Goal: Obtain resource: Obtain resource

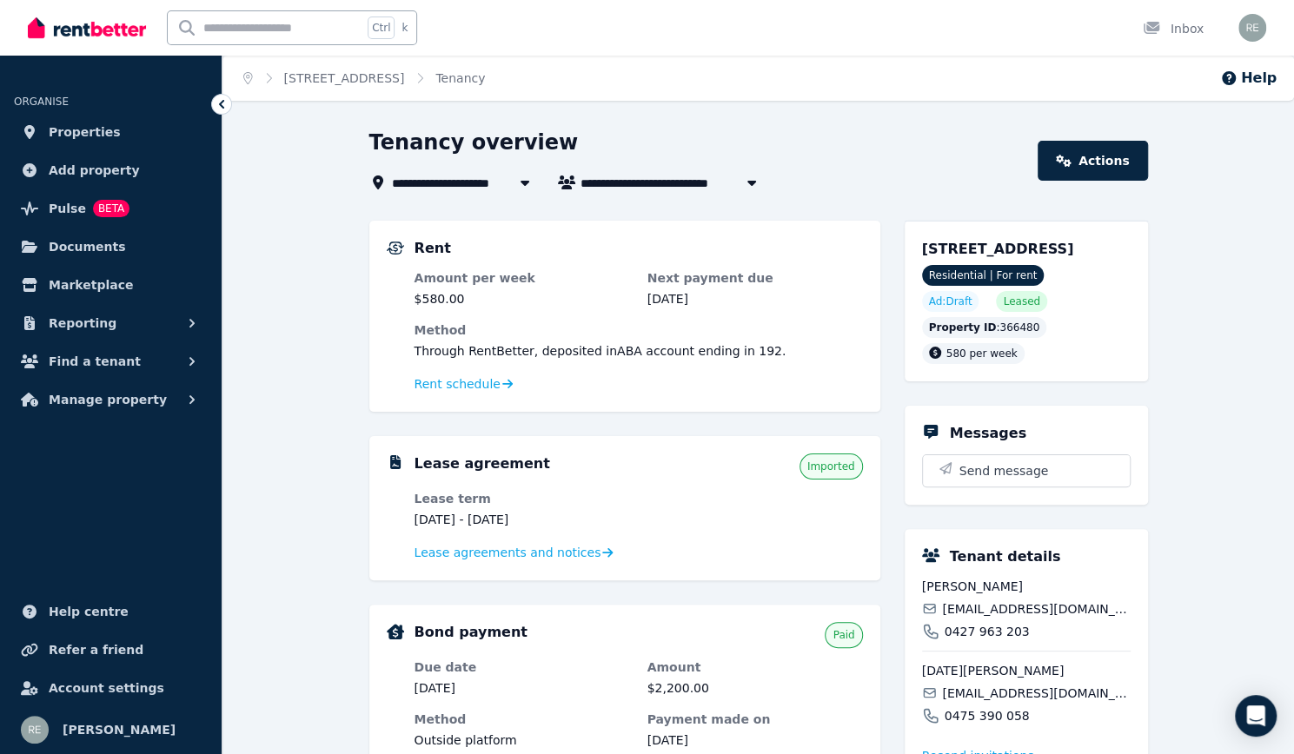
click at [494, 180] on span "[STREET_ADDRESS]" at bounding box center [464, 182] width 145 height 21
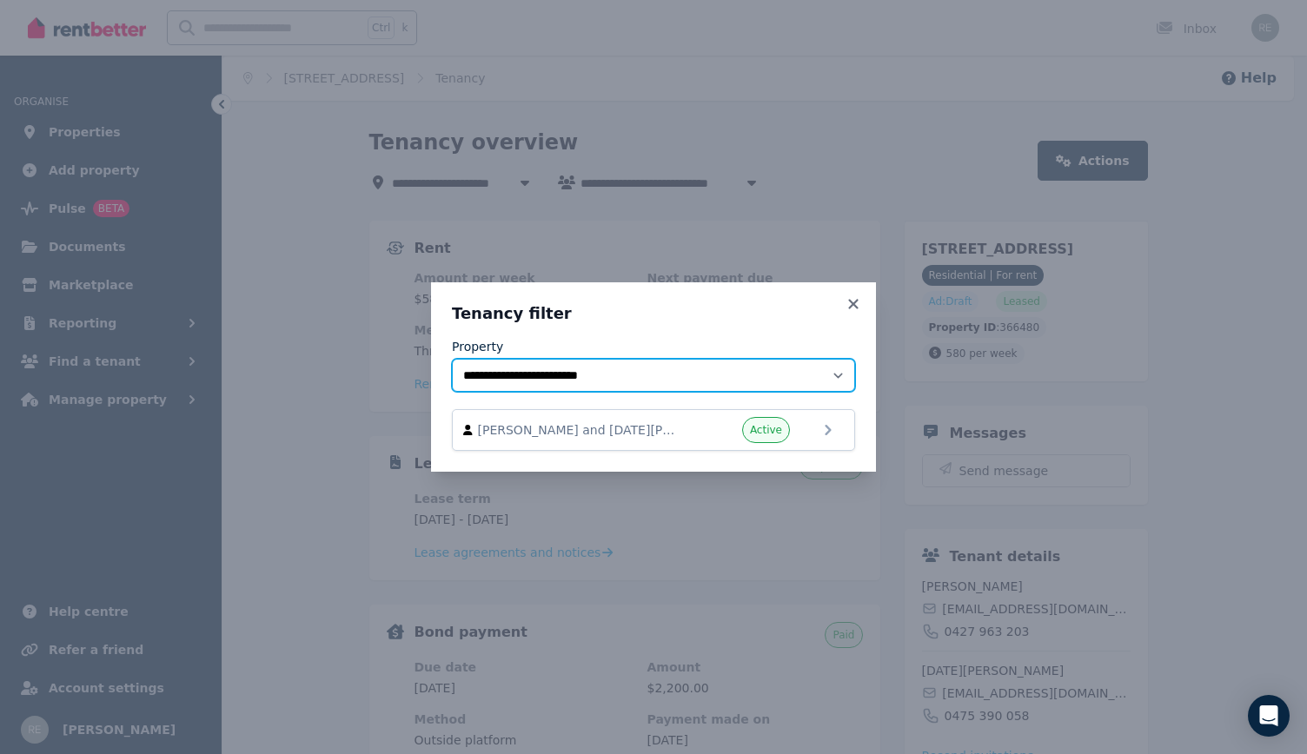
click at [711, 378] on select "**********" at bounding box center [653, 375] width 403 height 33
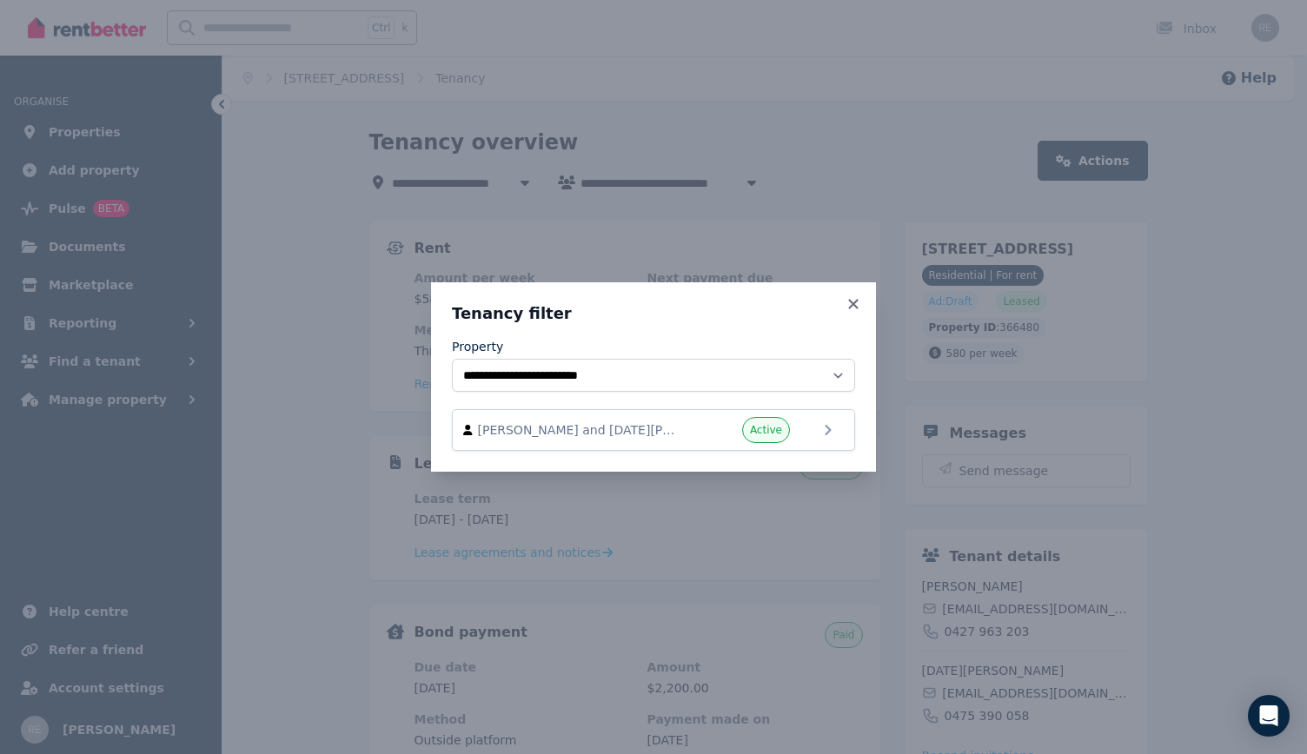
drag, startPoint x: 711, startPoint y: 378, endPoint x: 530, endPoint y: 255, distance: 218.9
click at [530, 255] on div "**********" at bounding box center [653, 377] width 1307 height 754
click at [848, 310] on icon at bounding box center [853, 304] width 17 height 16
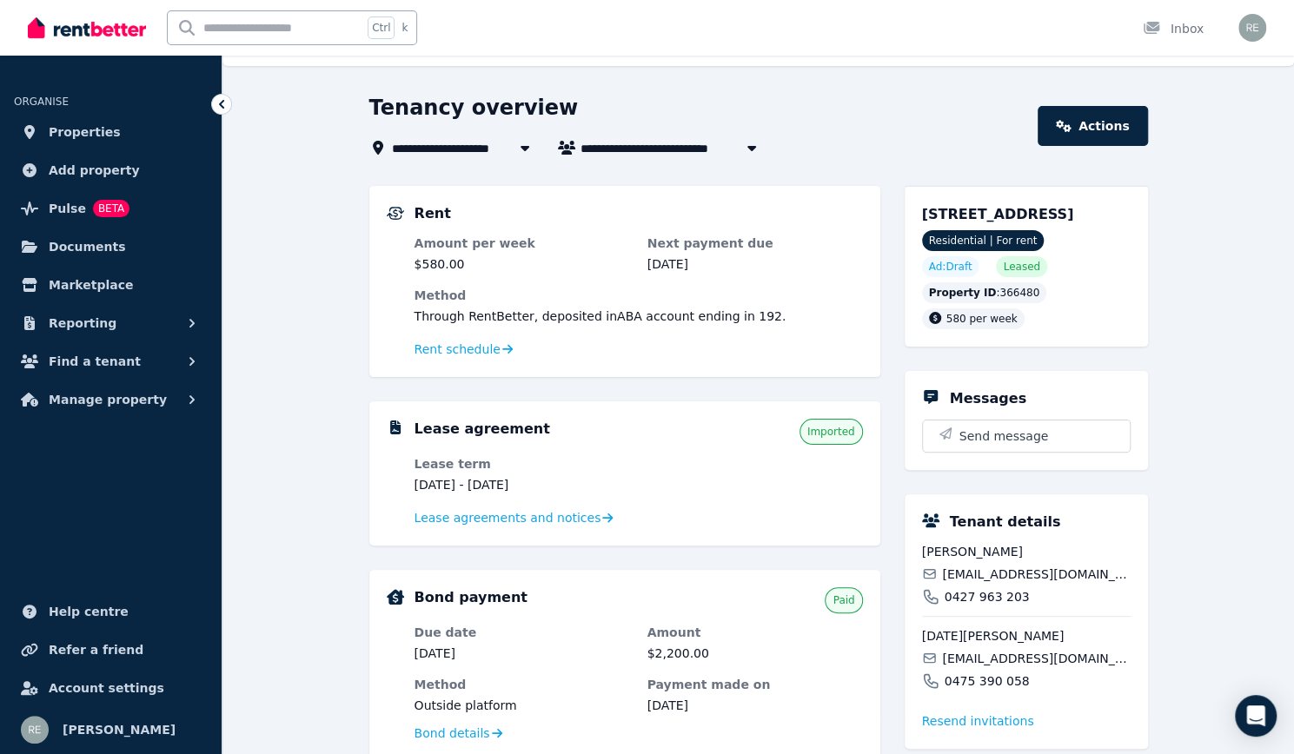
scroll to position [29, 0]
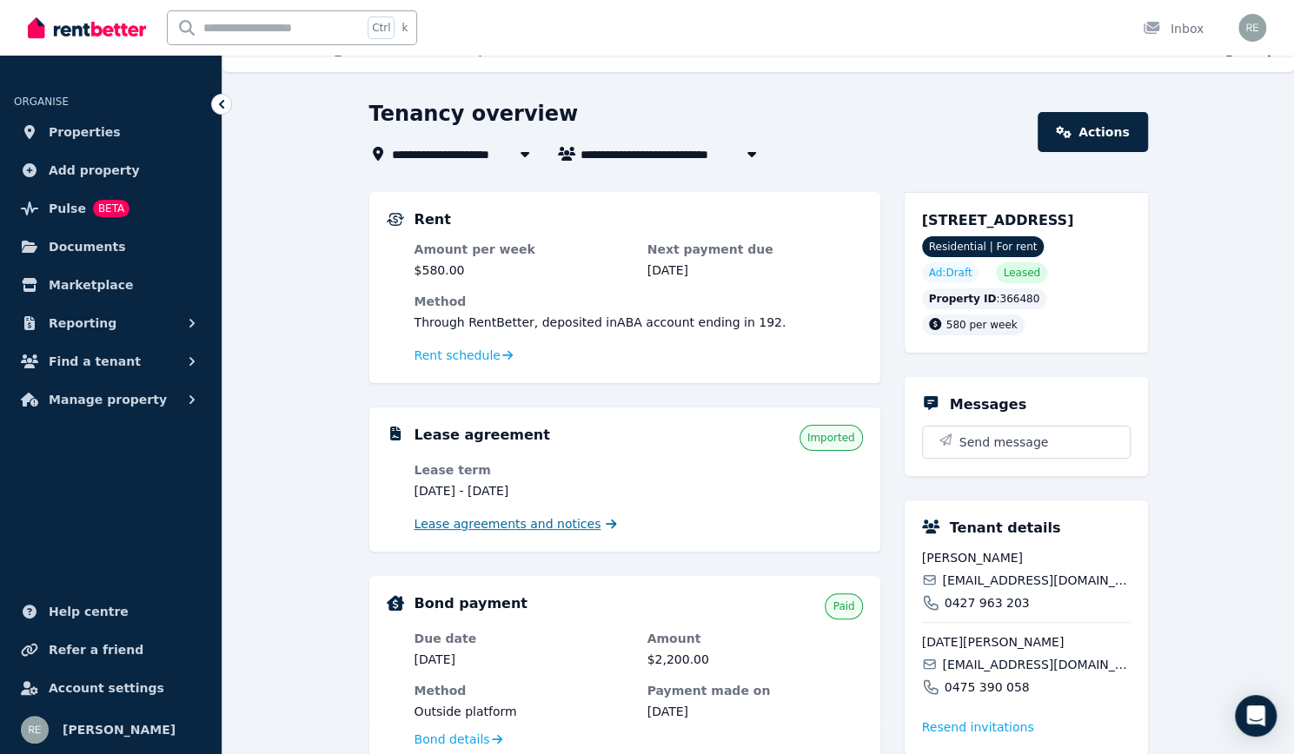
click at [469, 532] on span "Lease agreements and notices" at bounding box center [508, 523] width 187 height 17
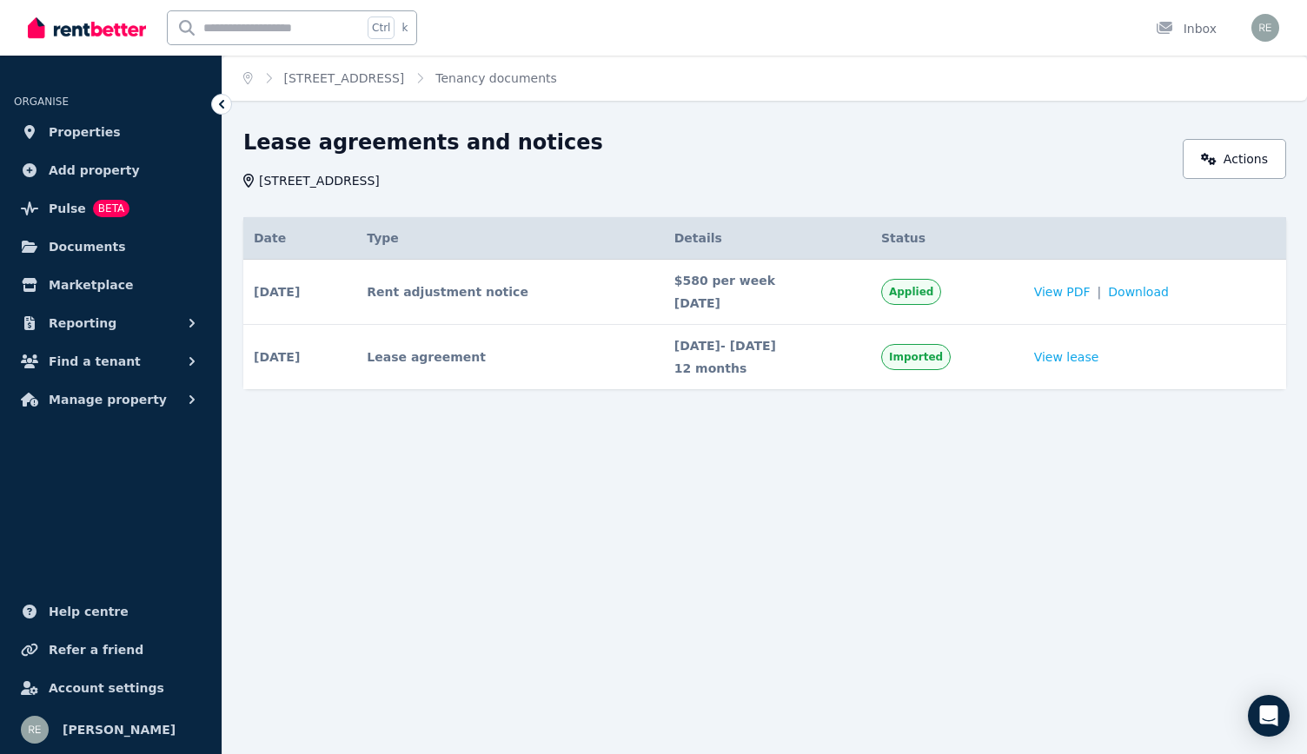
click at [575, 352] on td "Lease agreement" at bounding box center [509, 357] width 307 height 65
click at [582, 295] on td "Rent adjustment notice" at bounding box center [509, 292] width 307 height 65
click at [436, 293] on td "Rent adjustment notice" at bounding box center [509, 292] width 307 height 65
click at [1053, 296] on td "View PDF | Download" at bounding box center [1155, 292] width 262 height 65
click at [1074, 293] on span "View PDF" at bounding box center [1062, 291] width 56 height 17
